Goal: Task Accomplishment & Management: Manage account settings

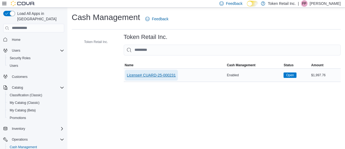
click at [147, 71] on span "License# CUARD-25-000231" at bounding box center [151, 75] width 49 height 11
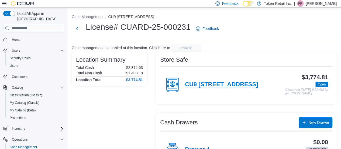
click at [205, 84] on h4 "CU9 [STREET_ADDRESS]" at bounding box center [221, 84] width 73 height 7
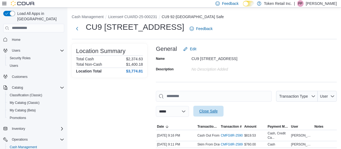
click at [218, 110] on span "Close Safe" at bounding box center [208, 110] width 18 height 5
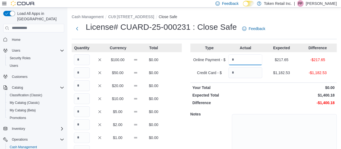
click at [240, 59] on input "Quantity" at bounding box center [245, 59] width 34 height 11
type input "******"
click at [248, 75] on input "Quantity" at bounding box center [245, 72] width 34 height 11
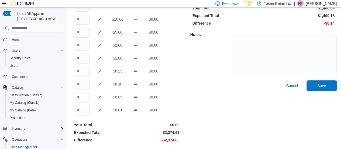
scroll to position [70, 0]
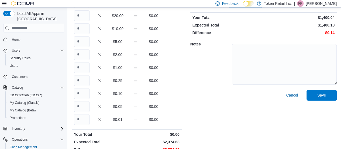
type input "*******"
click at [85, 67] on input "Quantity" at bounding box center [82, 67] width 16 height 11
type input "****"
click at [78, 118] on input "Quantity" at bounding box center [82, 119] width 16 height 11
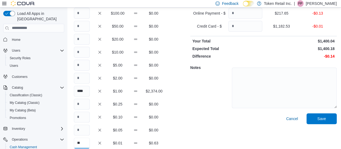
scroll to position [47, 0]
type input "**"
click at [81, 103] on input "Quantity" at bounding box center [82, 103] width 16 height 11
type input "*"
click at [323, 119] on span "Save" at bounding box center [321, 117] width 9 height 5
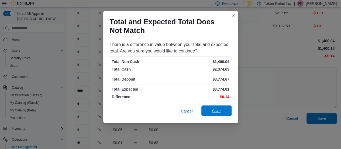
click at [217, 110] on span "Save" at bounding box center [216, 110] width 9 height 5
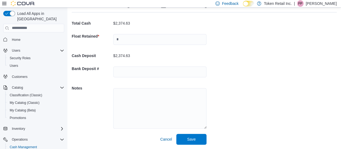
scroll to position [23, 0]
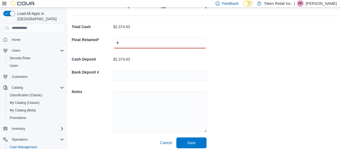
click at [123, 40] on input "text" at bounding box center [159, 42] width 93 height 11
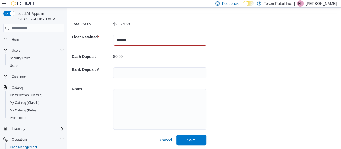
scroll to position [26, 0]
type input "*******"
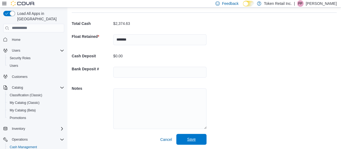
click at [194, 138] on span "Save" at bounding box center [191, 138] width 9 height 5
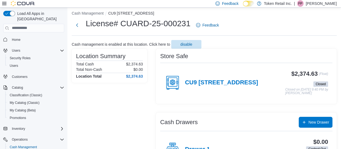
click at [302, 3] on span "FP" at bounding box center [300, 3] width 4 height 6
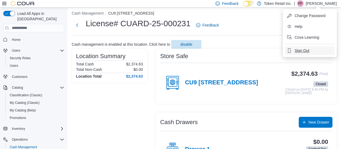
click at [303, 54] on button "Sign Out" at bounding box center [310, 50] width 50 height 9
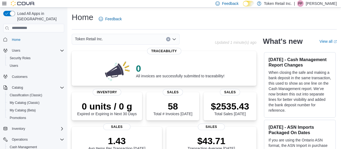
click at [312, 3] on p "[PERSON_NAME]" at bounding box center [321, 3] width 31 height 6
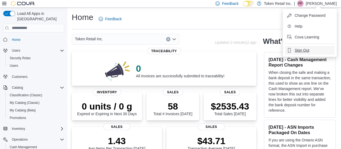
click at [298, 48] on span "Sign Out" at bounding box center [302, 49] width 15 height 5
